Goal: Book appointment/travel/reservation

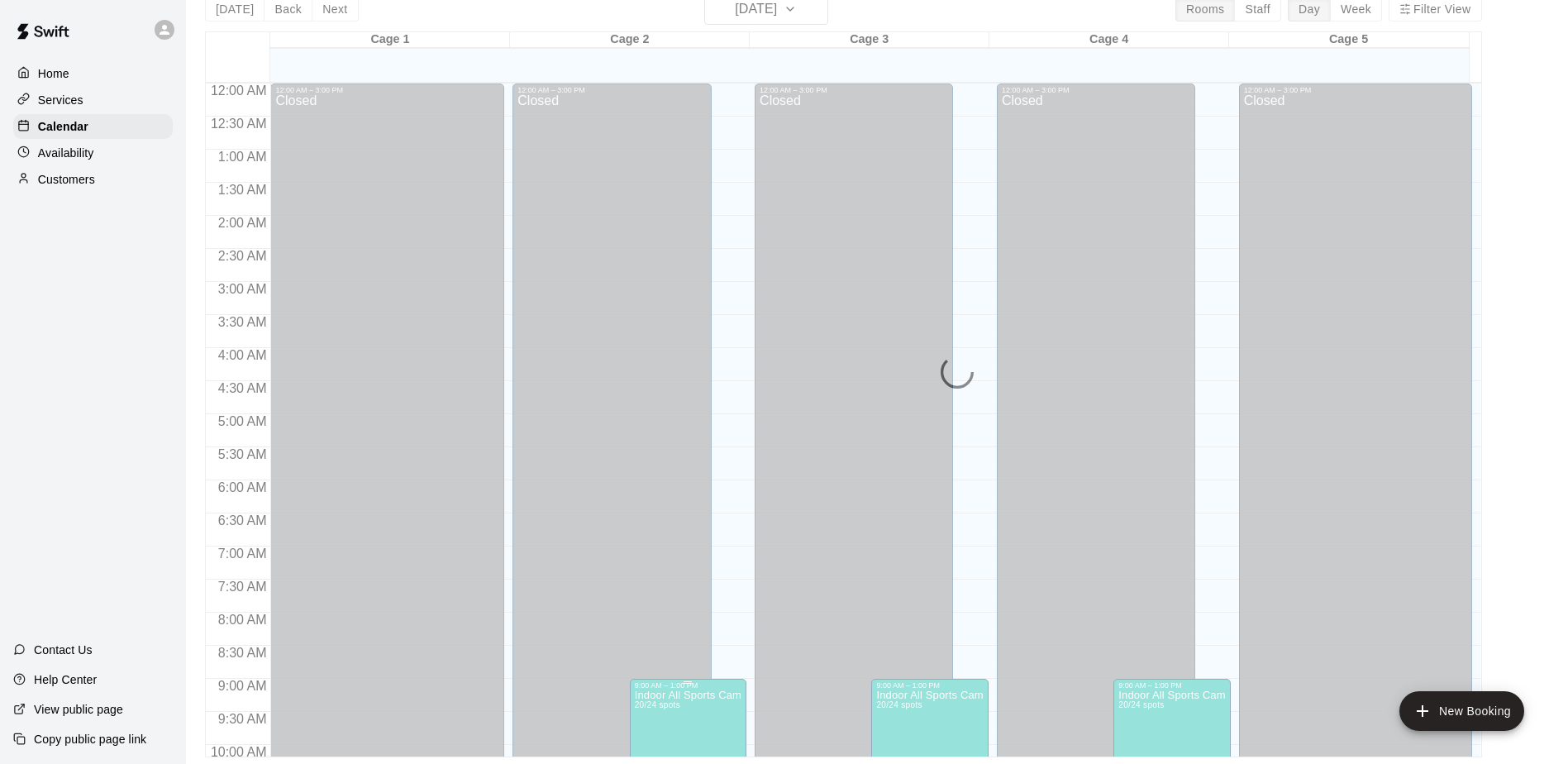
scroll to position [420, 0]
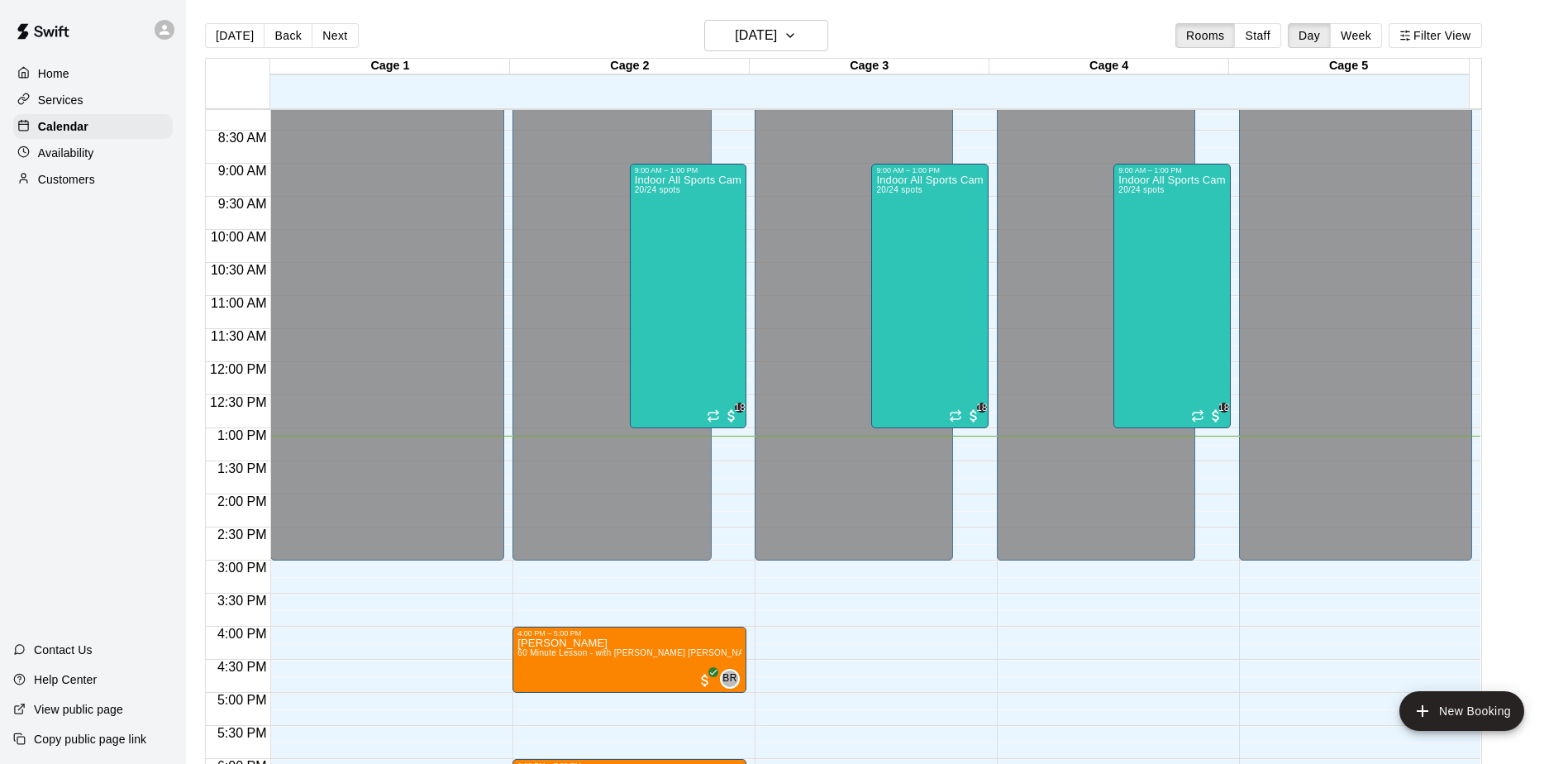
scroll to position [452, 0]
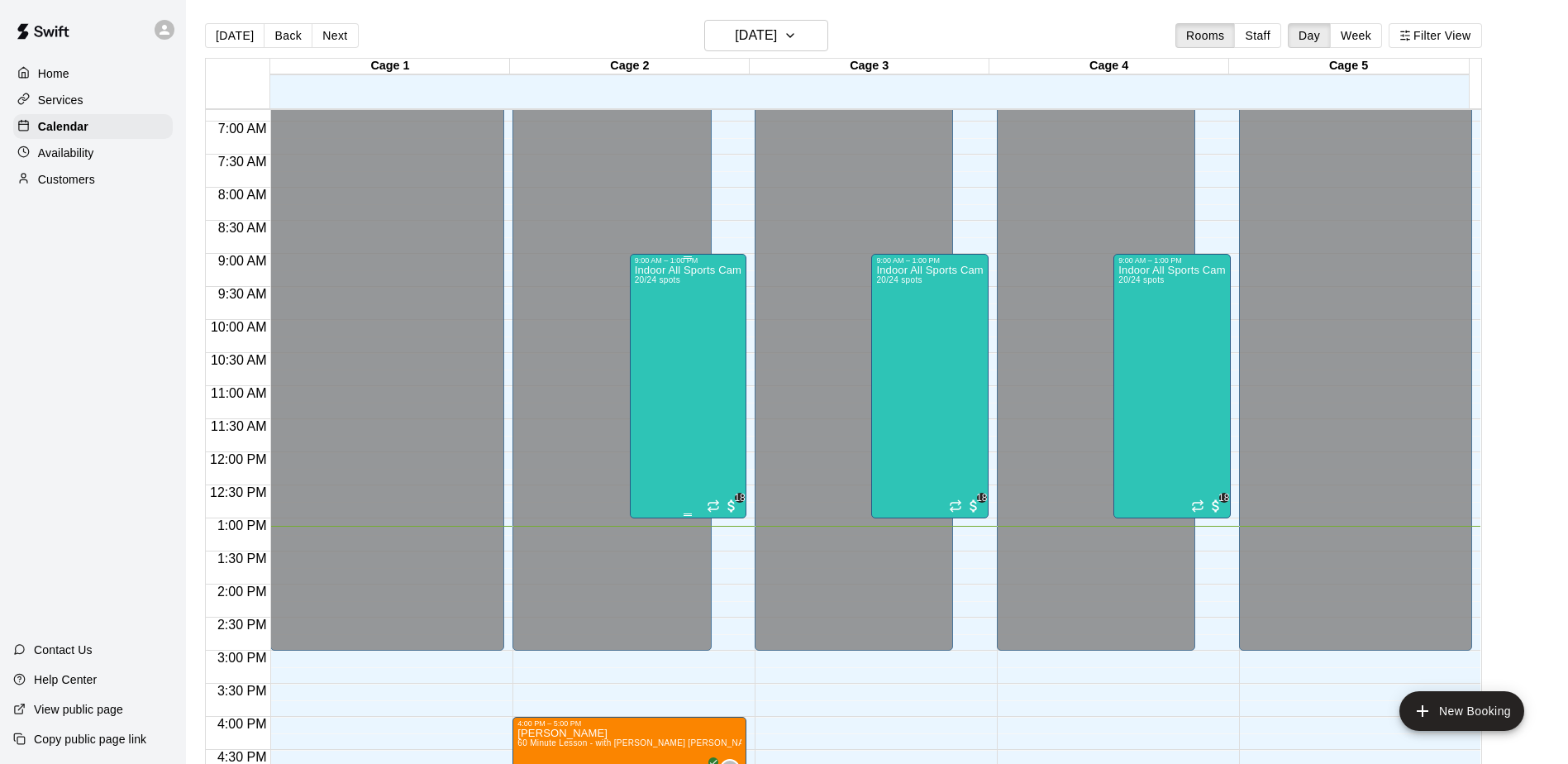
click at [671, 358] on div "Indoor All Sports Camp- Summer (8/11-8/15) 20/24 spots" at bounding box center [688, 646] width 106 height 764
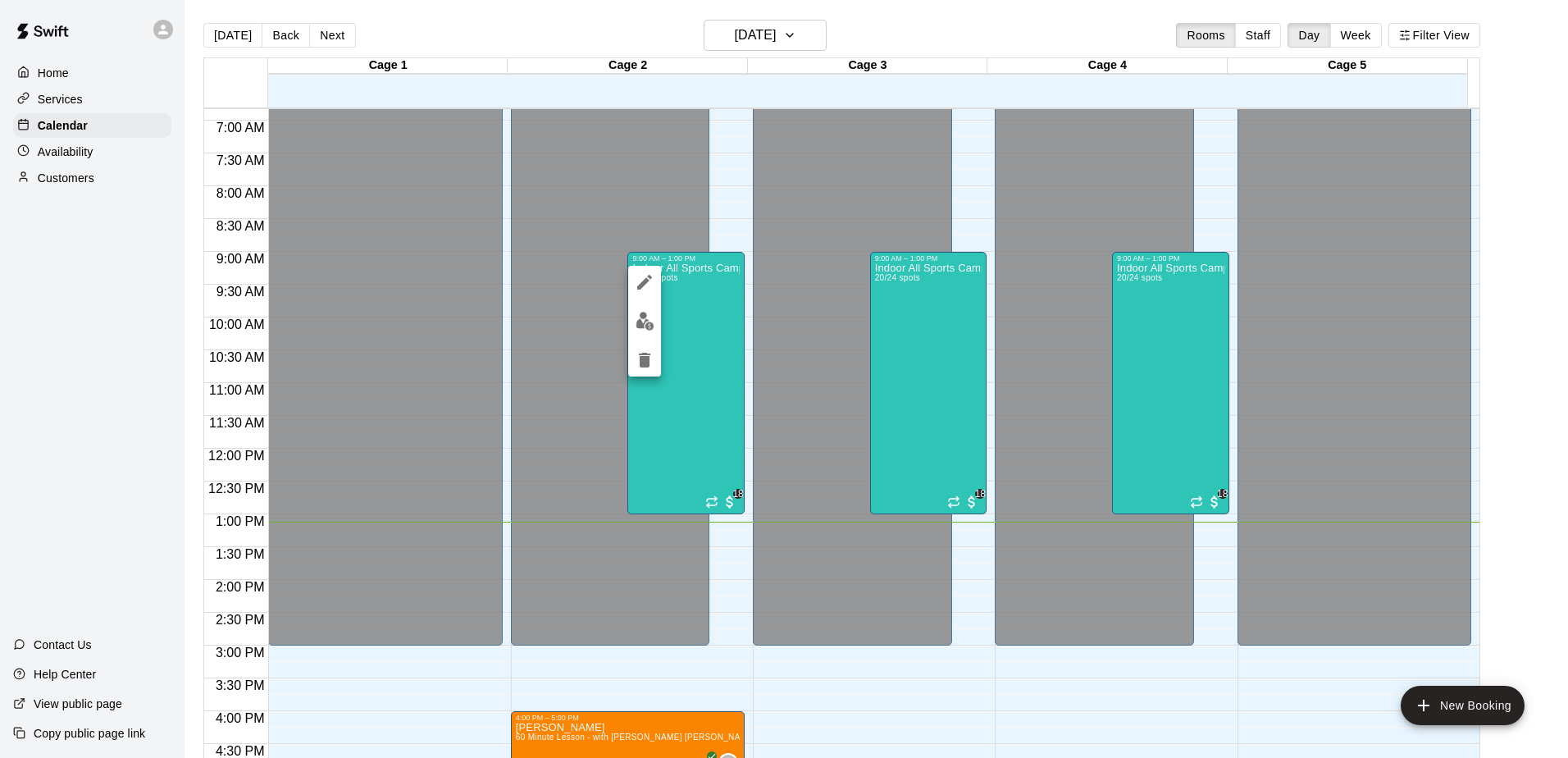
click at [794, 39] on div at bounding box center [784, 379] width 1568 height 758
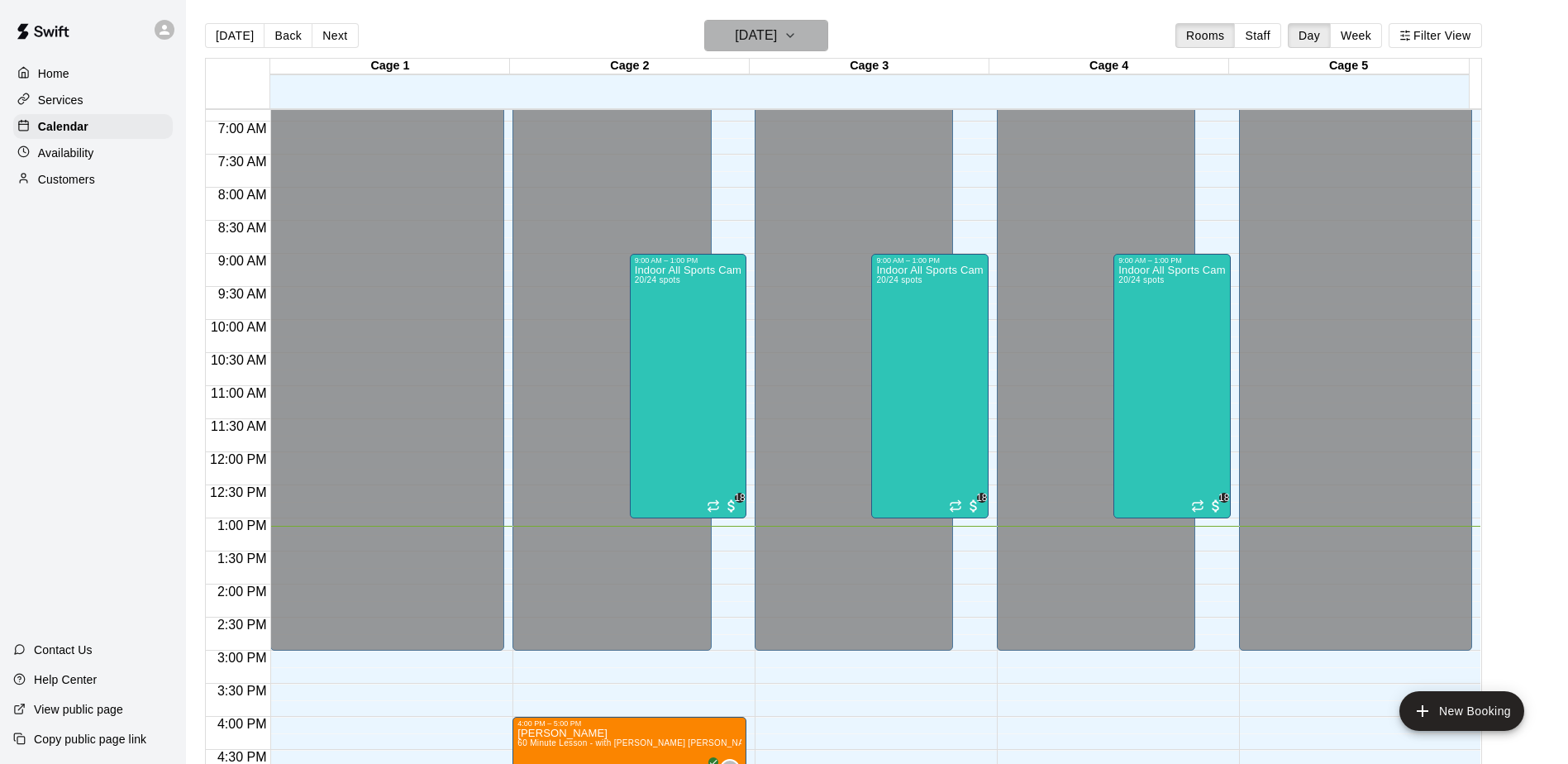
click at [777, 40] on h6 "[DATE]" at bounding box center [756, 35] width 42 height 23
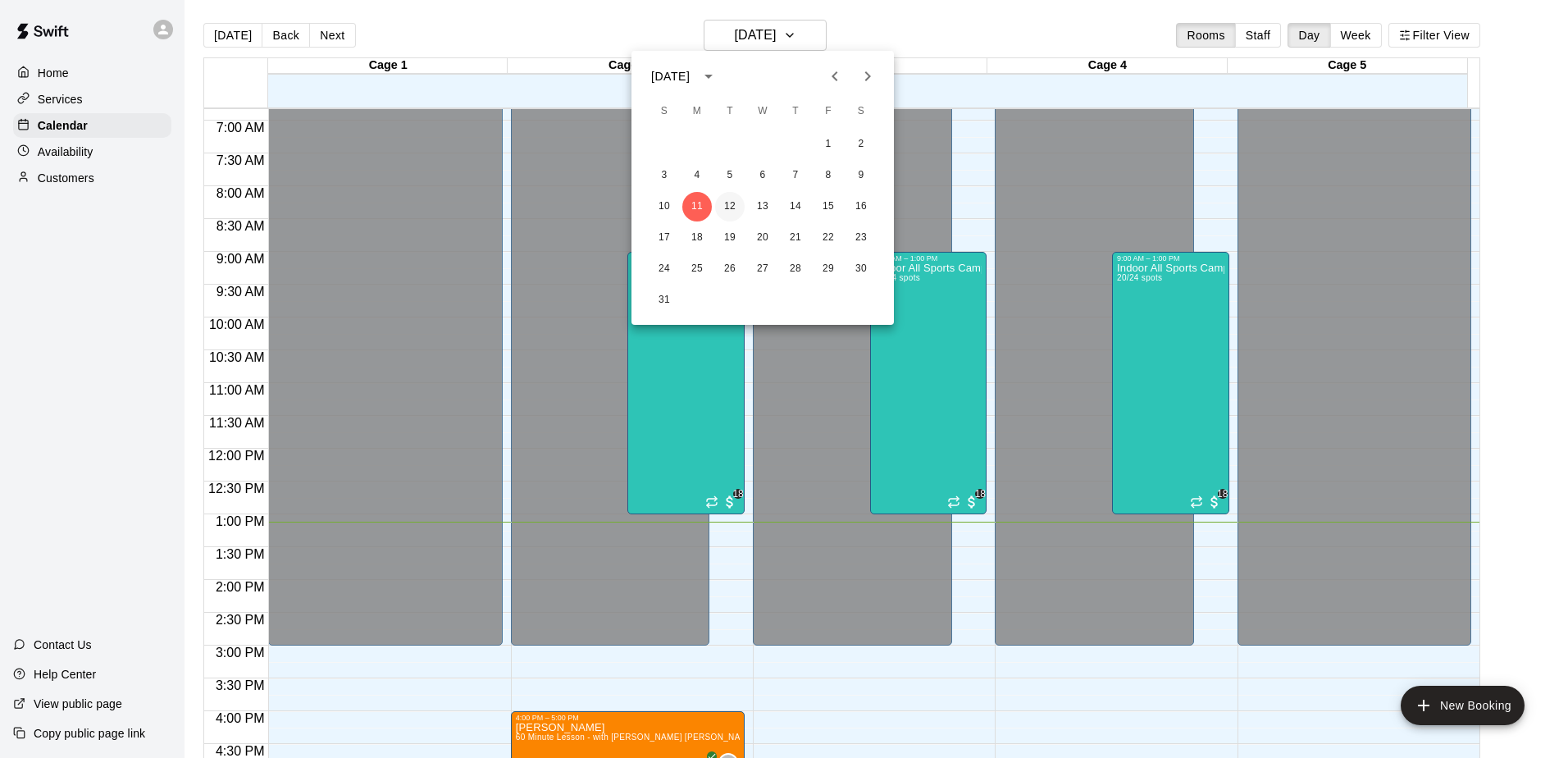
click at [731, 213] on button "12" at bounding box center [729, 206] width 29 height 29
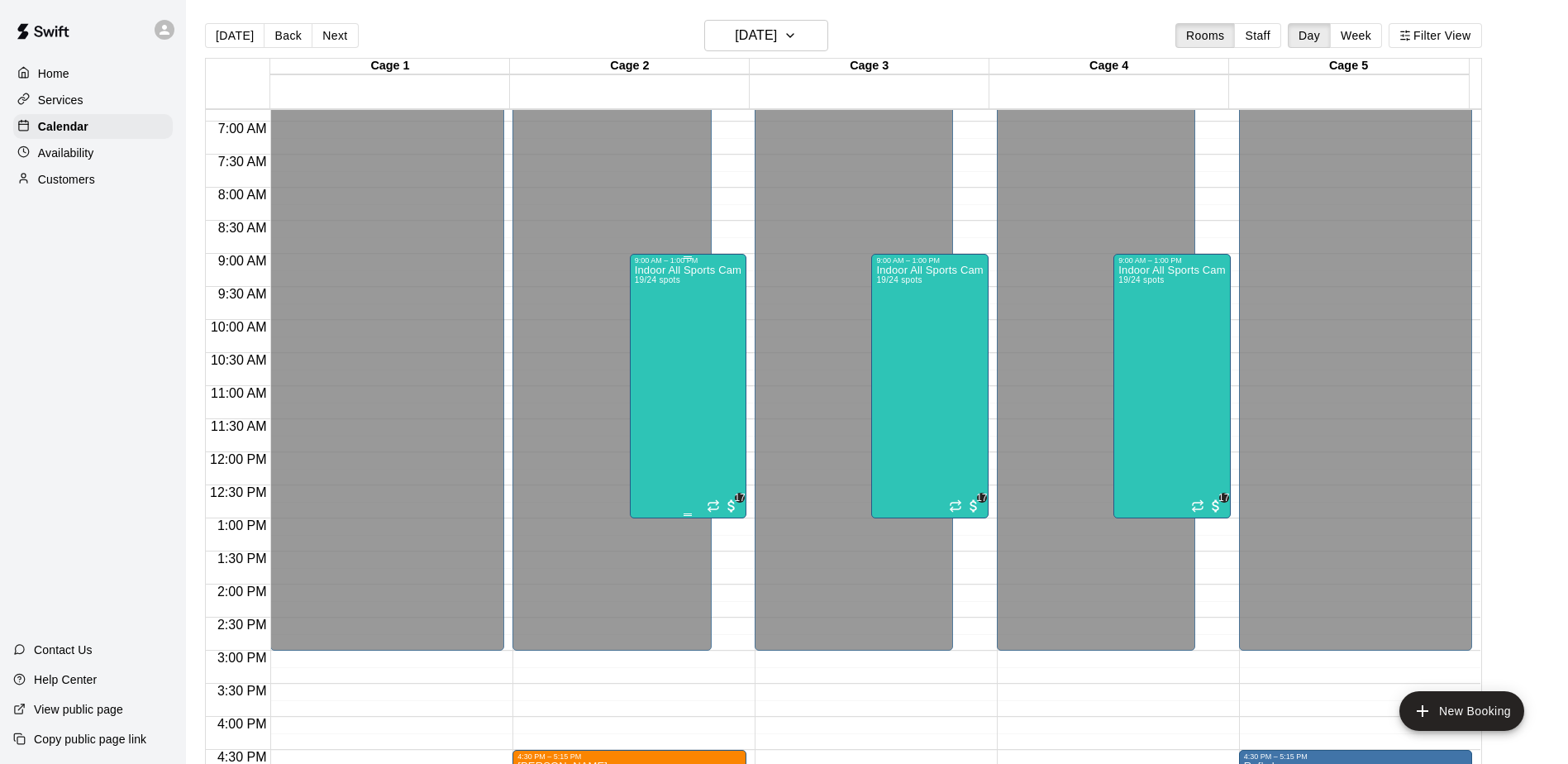
click at [720, 347] on div "Indoor All Sports Camp- Summer (8/11-8/15) 19/24 spots" at bounding box center [688, 646] width 106 height 764
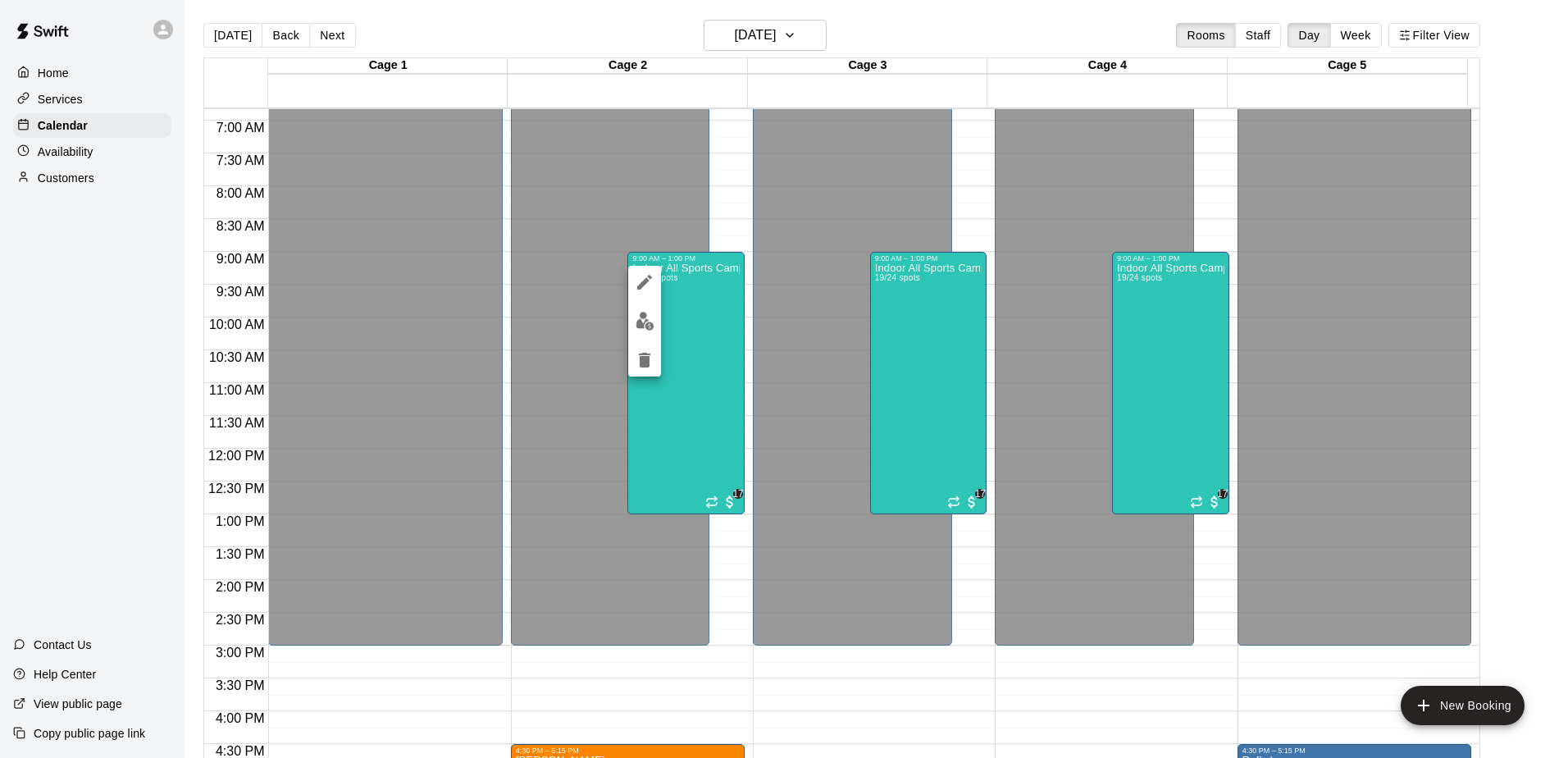
click at [677, 676] on div at bounding box center [784, 379] width 1568 height 758
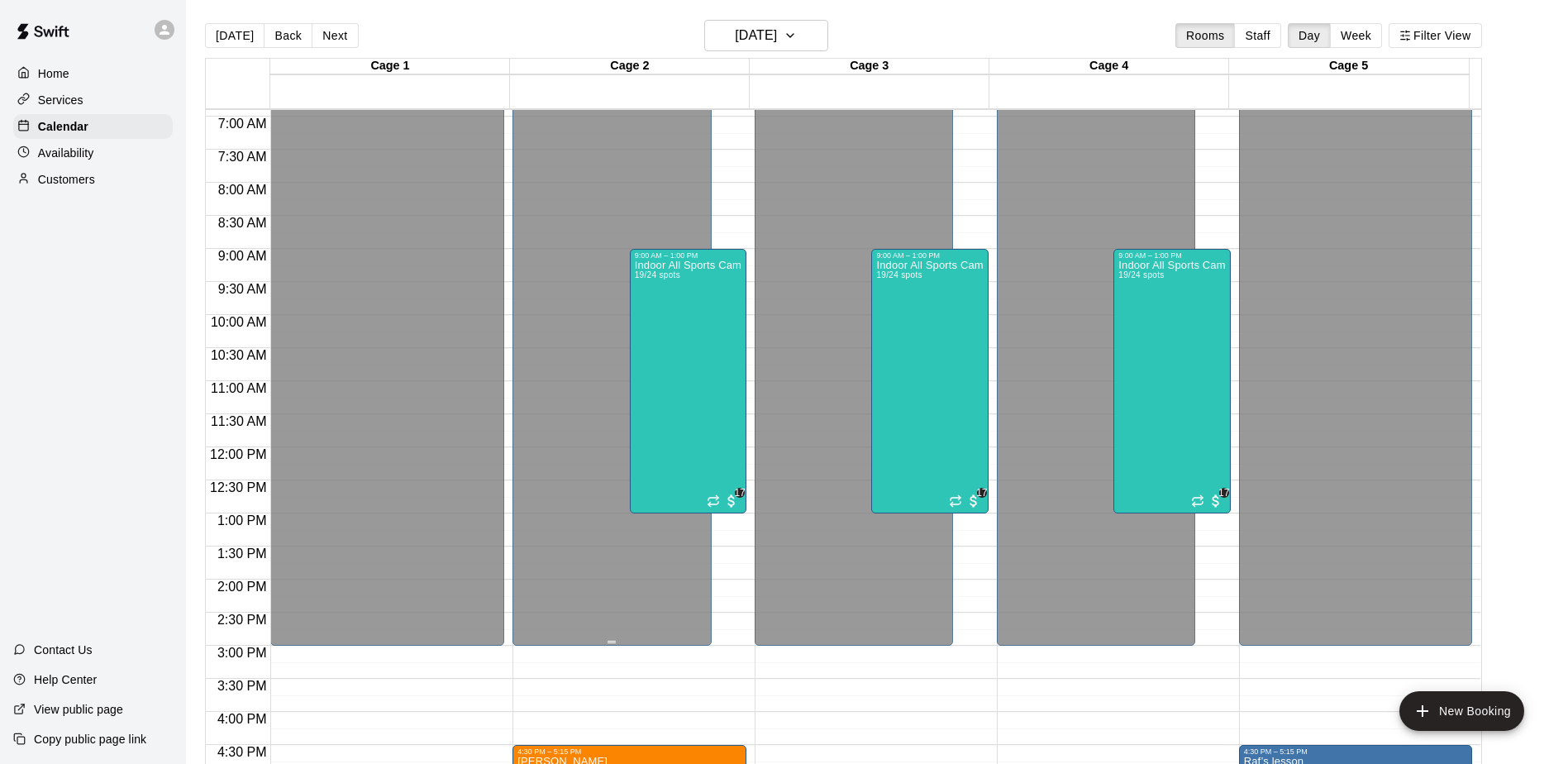
scroll to position [534, 0]
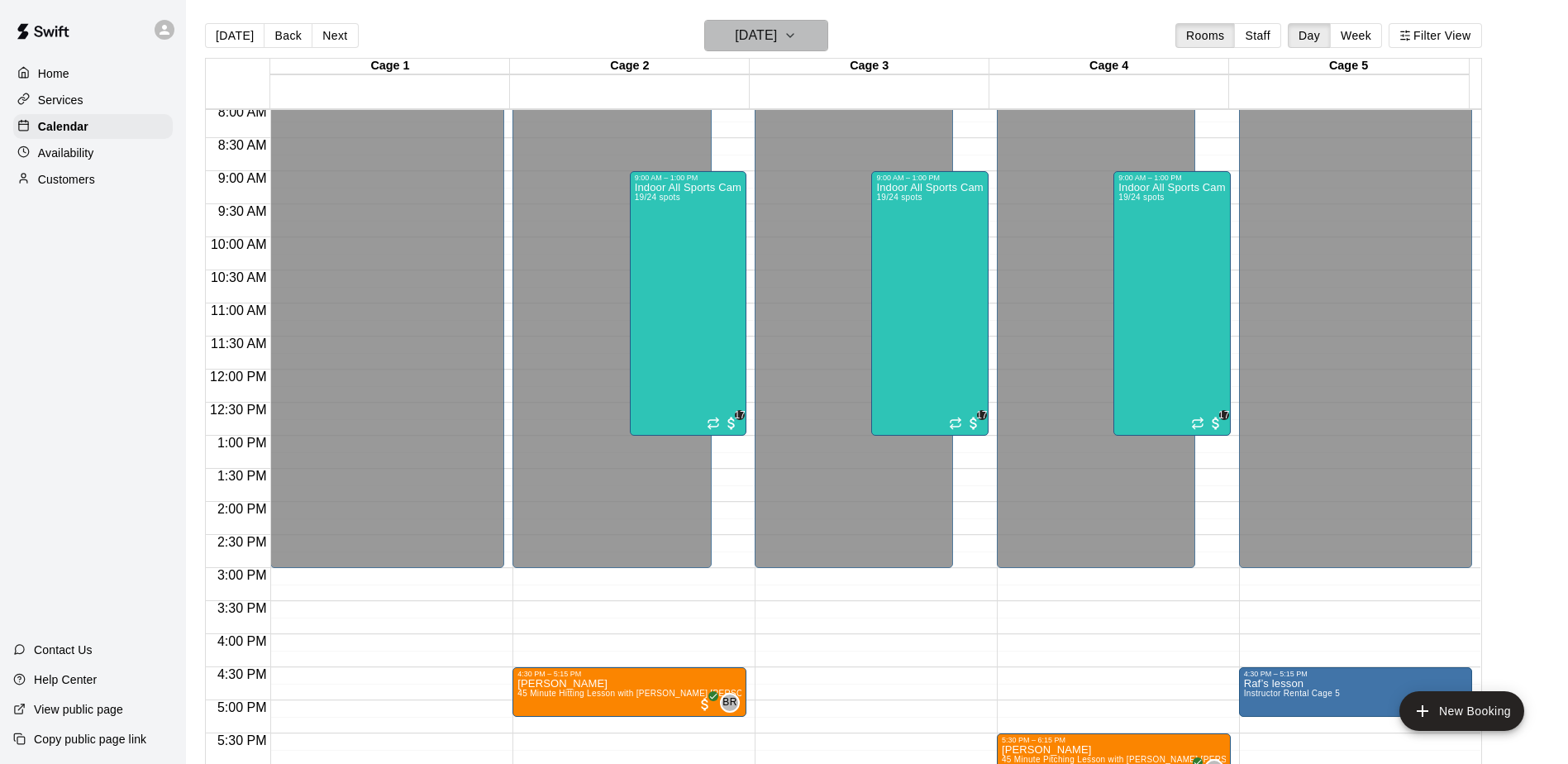
click at [776, 36] on h6 "[DATE]" at bounding box center [756, 35] width 42 height 23
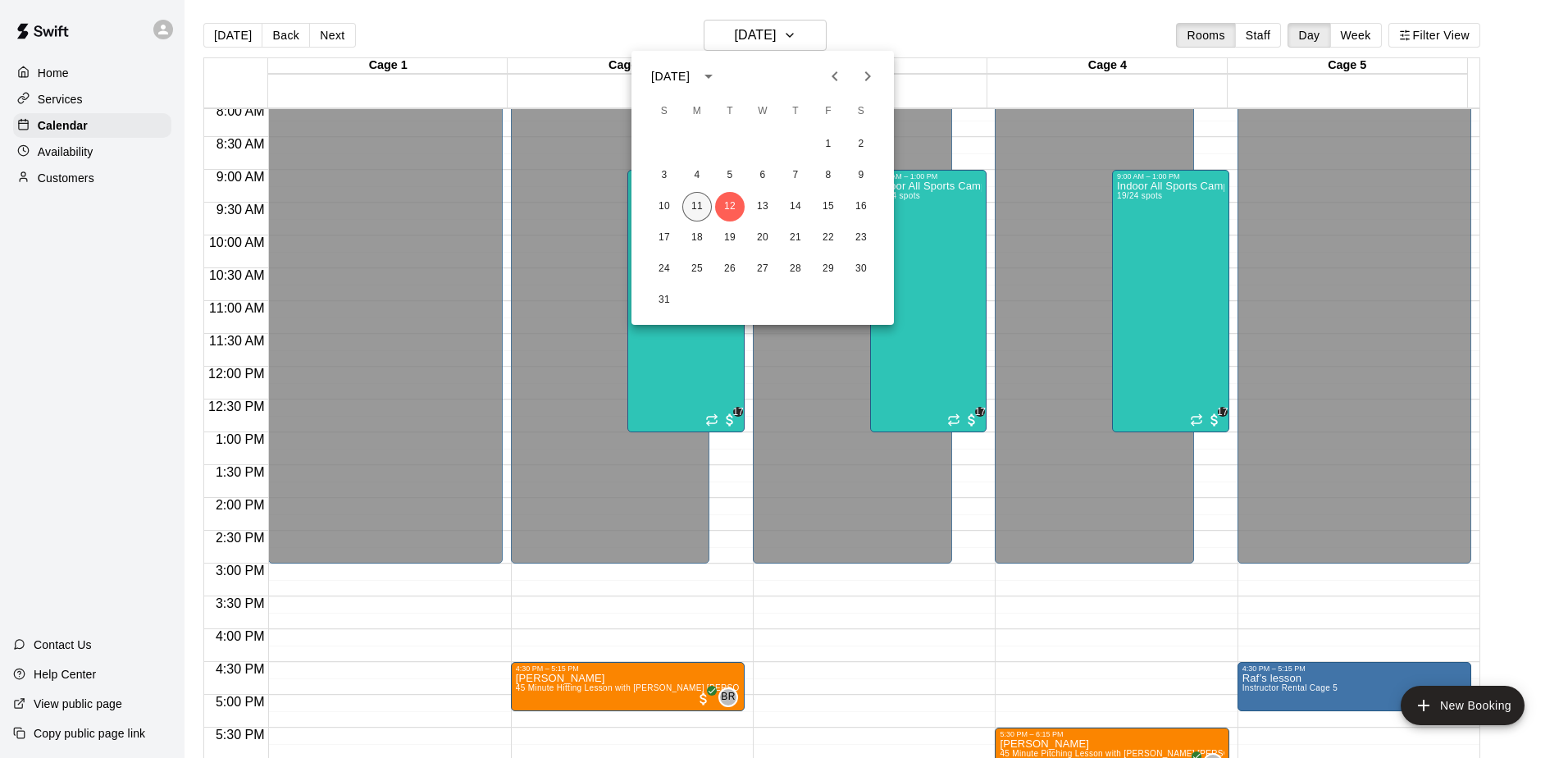
click at [702, 199] on button "11" at bounding box center [697, 206] width 29 height 29
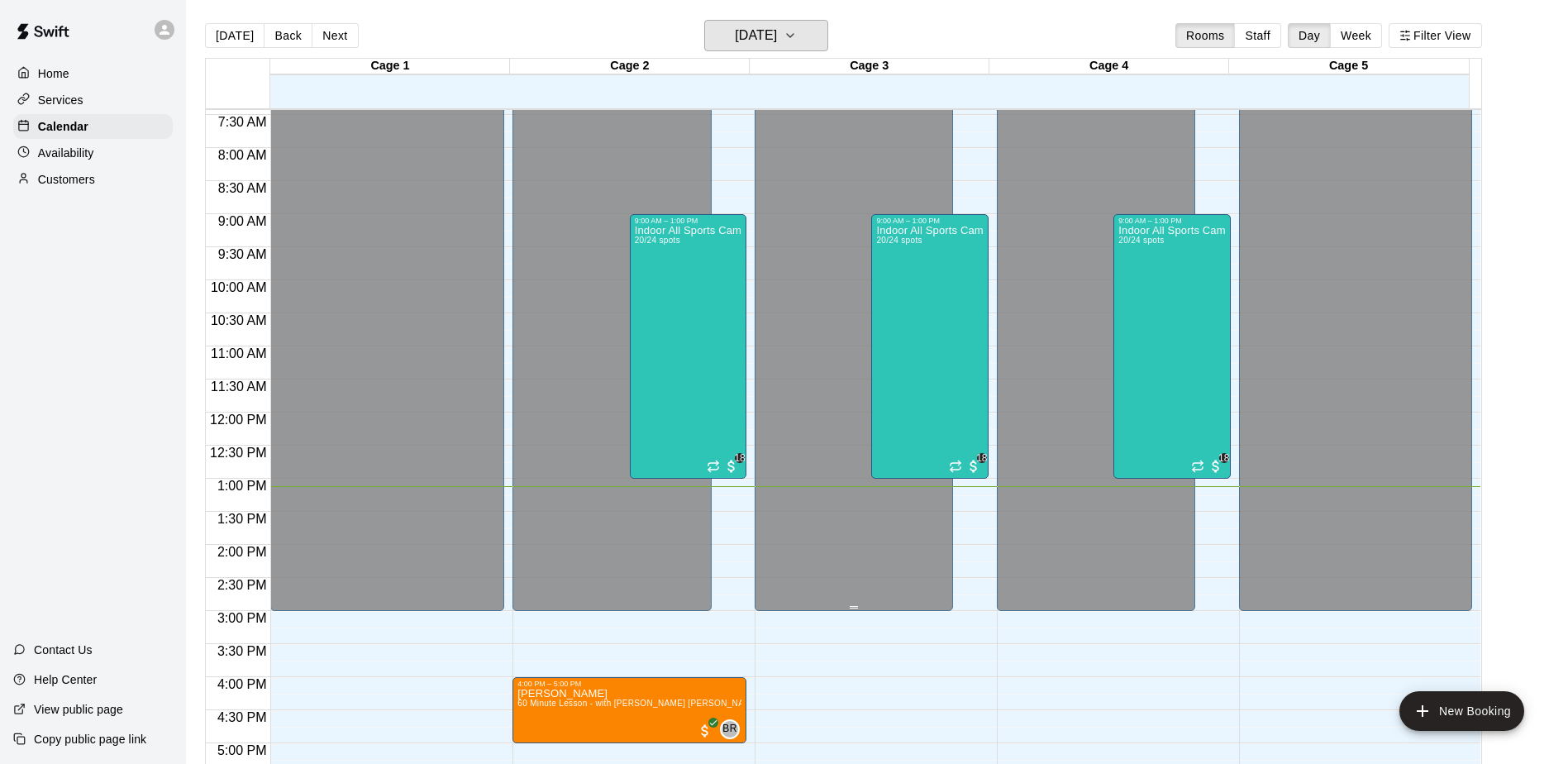
scroll to position [452, 0]
